Goal: Understand process/instructions: Learn how to perform a task or action

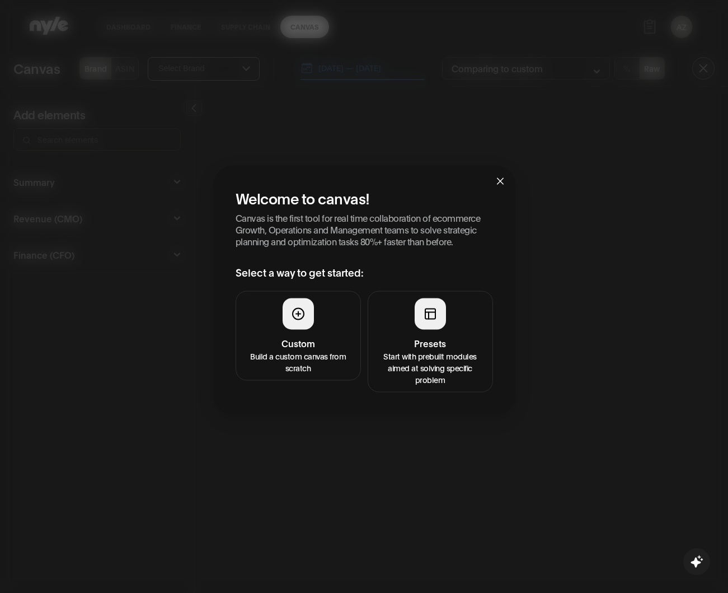
click at [388, 395] on div "Welcome to canvas! Canvas is the first tool for real time collaboration of ecom…" at bounding box center [364, 289] width 302 height 249
click at [425, 359] on p "Start with prebuilt modules aimed at solving specific problem" at bounding box center [430, 366] width 111 height 35
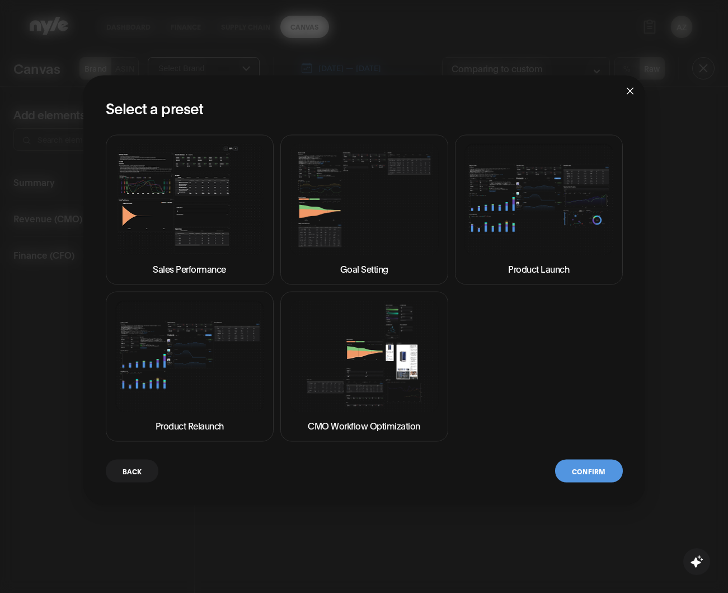
click at [160, 203] on img at bounding box center [189, 198] width 149 height 111
